Goal: Find specific page/section: Find specific page/section

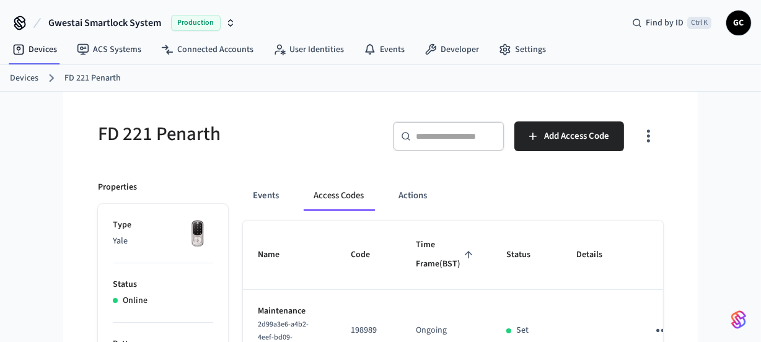
click at [35, 77] on link "Devices" at bounding box center [24, 78] width 29 height 13
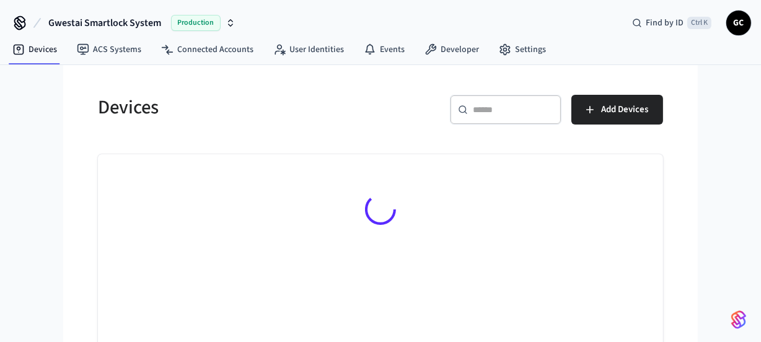
click at [517, 97] on div "​ ​" at bounding box center [506, 110] width 112 height 30
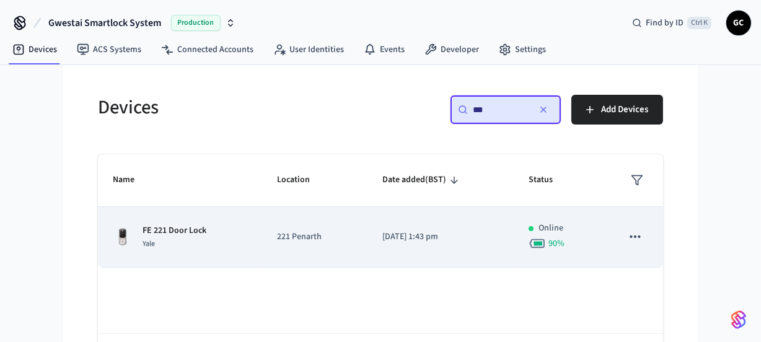
type input "**"
drag, startPoint x: 190, startPoint y: 229, endPoint x: 244, endPoint y: 228, distance: 54.0
click at [192, 229] on p "FE 221 Door Lock" at bounding box center [175, 230] width 64 height 13
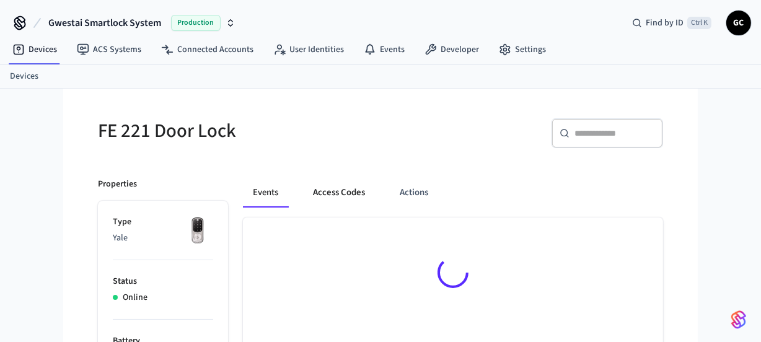
click at [324, 194] on button "Access Codes" at bounding box center [339, 193] width 72 height 30
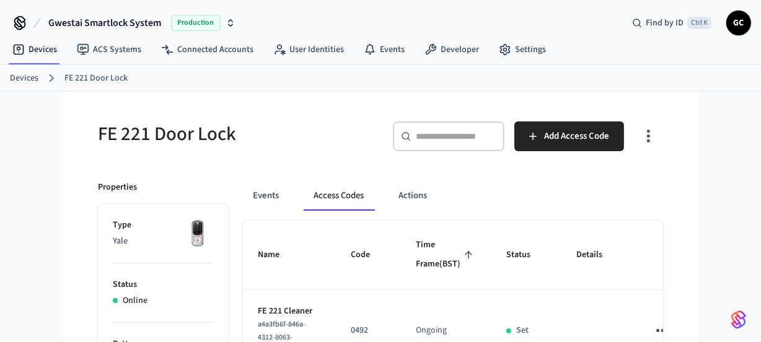
drag, startPoint x: 33, startPoint y: 78, endPoint x: 48, endPoint y: 78, distance: 14.9
click at [34, 78] on link "Devices" at bounding box center [24, 78] width 29 height 13
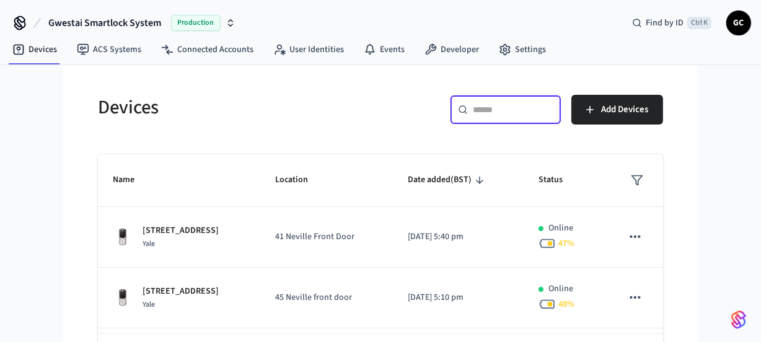
drag, startPoint x: 484, startPoint y: 114, endPoint x: 523, endPoint y: 112, distance: 39.1
click at [485, 113] on input "text" at bounding box center [513, 110] width 81 height 12
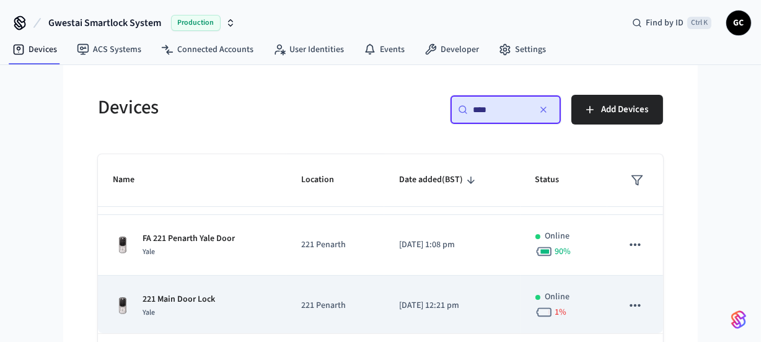
scroll to position [237, 0]
type input "***"
click at [178, 298] on p "221 Main Door Lock" at bounding box center [179, 297] width 73 height 13
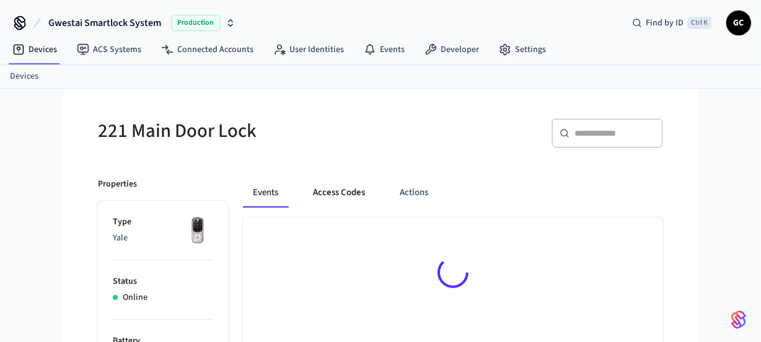
click at [334, 195] on button "Access Codes" at bounding box center [339, 193] width 72 height 30
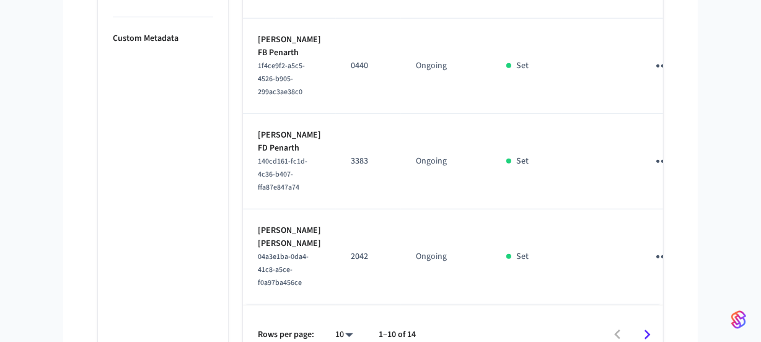
scroll to position [1055, 0]
